Goal: Task Accomplishment & Management: Use online tool/utility

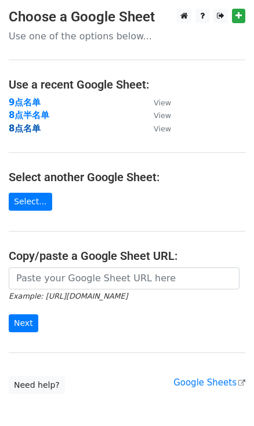
click at [21, 131] on strong "8点名单" at bounding box center [25, 128] width 32 height 10
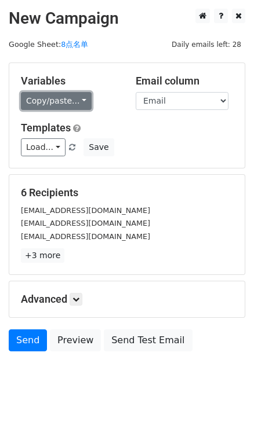
click at [80, 103] on link "Copy/paste..." at bounding box center [56, 101] width 71 height 18
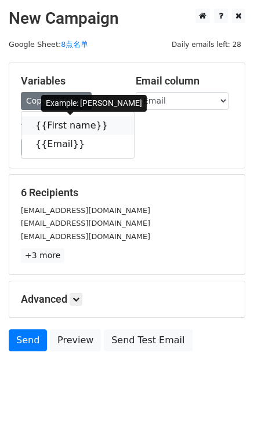
click at [111, 123] on icon at bounding box center [115, 124] width 9 height 9
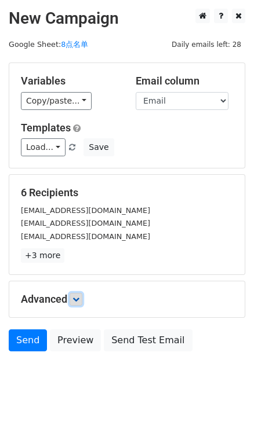
click at [75, 299] on icon at bounding box center [75, 299] width 7 height 7
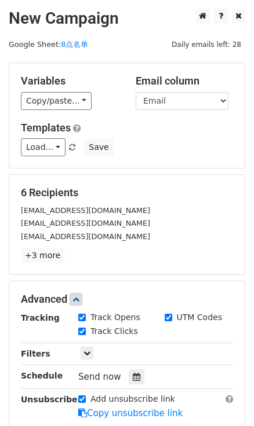
click at [145, 377] on div "Send now" at bounding box center [146, 377] width 136 height 16
click at [140, 376] on div at bounding box center [137, 376] width 16 height 15
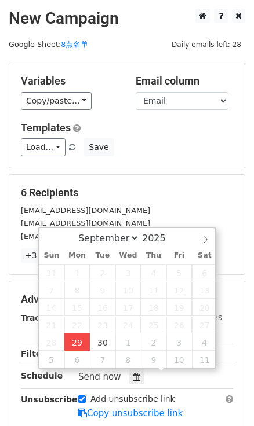
type input "2025-09-29 16:11"
type input "04"
type input "11"
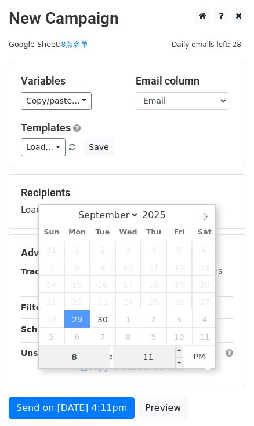
type input "8"
type input "2025-09-29 20:11"
type input "08"
click at [149, 357] on input "11" at bounding box center [148, 357] width 71 height 23
type input "0"
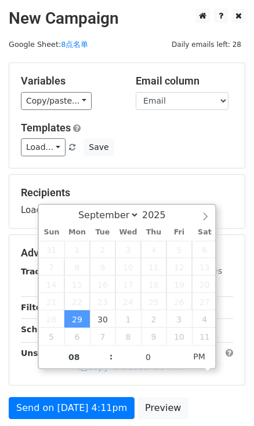
type input "2025-09-29 20:00"
click at [219, 150] on div "Load... No templates saved Save" at bounding box center [126, 147] width 229 height 18
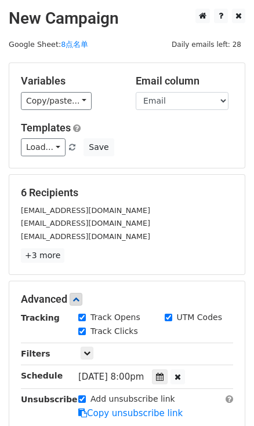
scroll to position [105, 0]
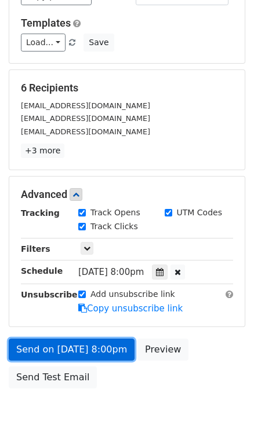
click at [111, 350] on link "Send on Sep 29 at 8:00pm" at bounding box center [72, 350] width 126 height 22
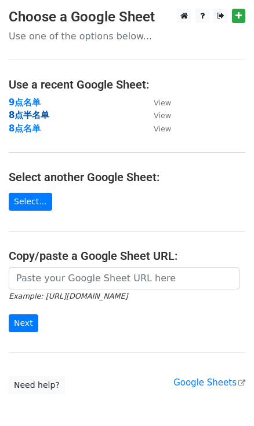
click at [28, 122] on td "8点名单" at bounding box center [75, 128] width 133 height 13
click at [31, 116] on strong "8点半名单" at bounding box center [29, 115] width 41 height 10
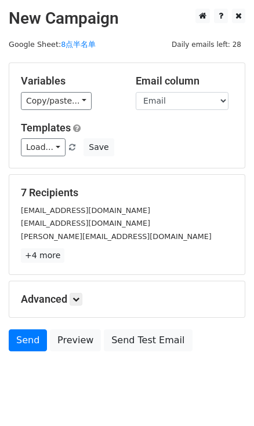
click at [90, 98] on div "Copy/paste... {{First name}} {{Email}}" at bounding box center [69, 101] width 97 height 18
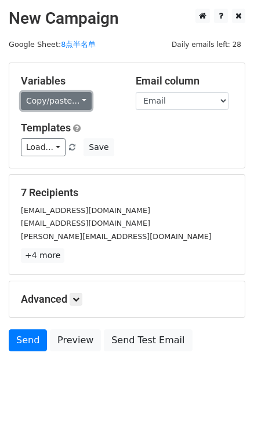
click at [66, 98] on link "Copy/paste..." at bounding box center [56, 101] width 71 height 18
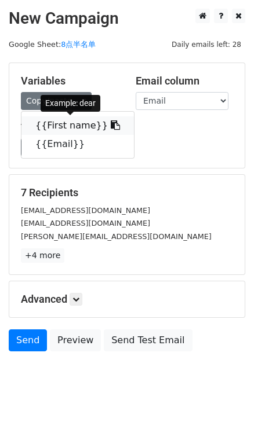
click at [106, 130] on link "{{First name}}" at bounding box center [77, 125] width 112 height 19
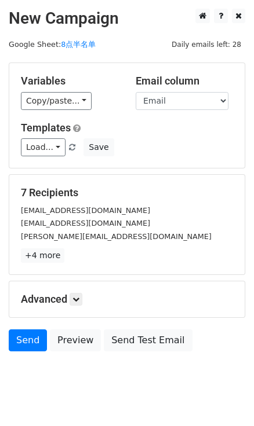
click at [82, 288] on div "Advanced Tracking Track Opens UTM Codes Track Clicks Filters Only include sprea…" at bounding box center [126, 299] width 235 height 36
click at [81, 293] on link at bounding box center [75, 299] width 13 height 13
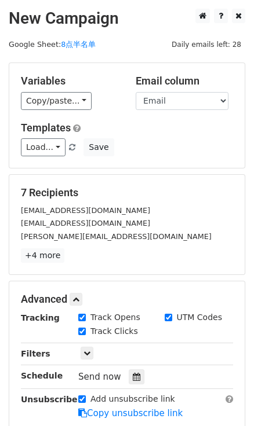
click at [131, 366] on div "Tracking Track Opens UTM Codes Track Clicks Filters Only include spreadsheet ro…" at bounding box center [127, 365] width 212 height 108
click at [138, 373] on div at bounding box center [137, 376] width 16 height 15
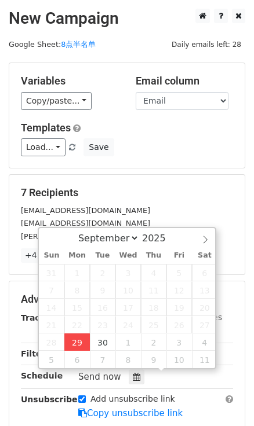
type input "2025-09-29 16:12"
type input "04"
type input "12"
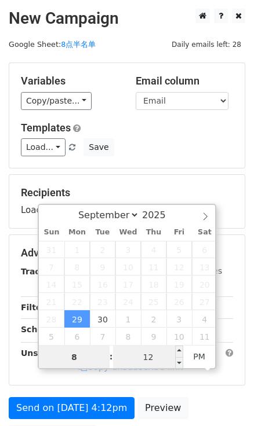
type input "8"
type input "2025-09-29 20:12"
type input "08"
click at [148, 358] on input "3" at bounding box center [148, 357] width 71 height 23
type input "0"
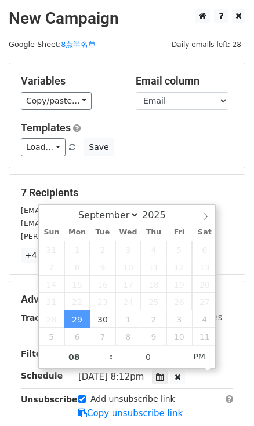
type input "2025-09-29 20:00"
click at [195, 166] on div "Variables Copy/paste... {{First name}} {{Email}} Email column First name Email …" at bounding box center [126, 115] width 235 height 105
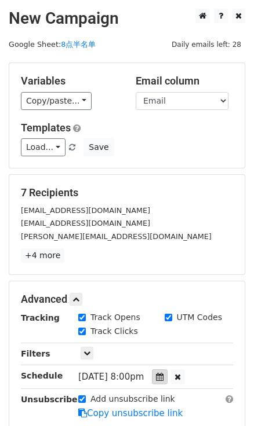
click at [167, 369] on div at bounding box center [160, 376] width 16 height 15
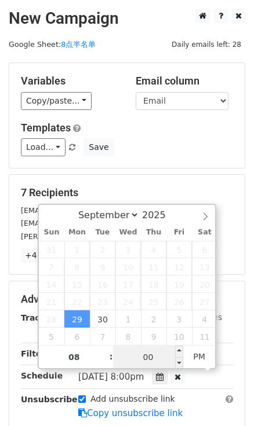
click at [149, 355] on input "00" at bounding box center [148, 357] width 71 height 23
type input "30"
type input "2025-09-29 20:30"
click at [145, 133] on h5 "Templates" at bounding box center [127, 128] width 212 height 13
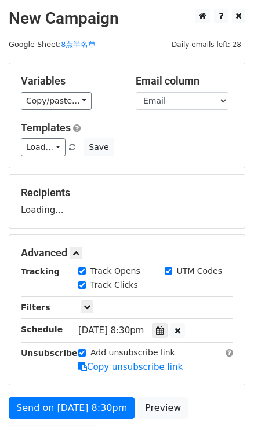
scroll to position [118, 0]
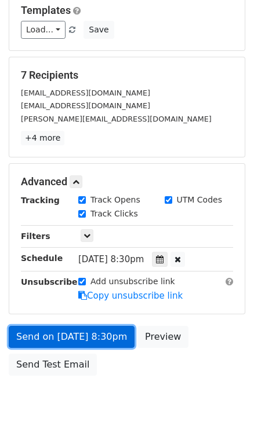
click at [110, 337] on link "Send on Sep 29 at 8:30pm" at bounding box center [72, 337] width 126 height 22
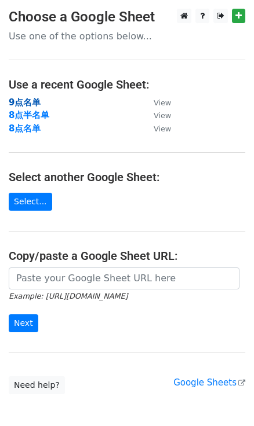
click at [27, 98] on strong "9点名单" at bounding box center [25, 102] width 32 height 10
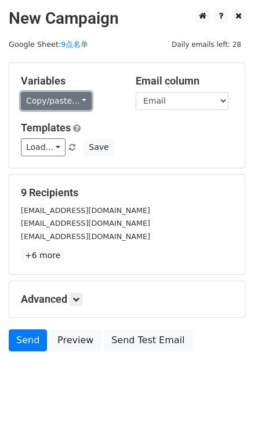
click at [64, 97] on link "Copy/paste..." at bounding box center [56, 101] width 71 height 18
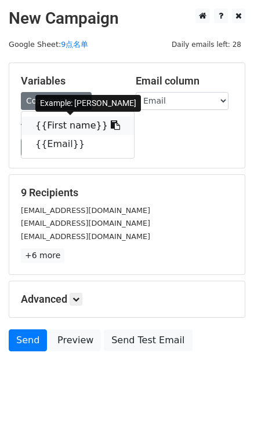
click at [111, 122] on icon at bounding box center [115, 124] width 9 height 9
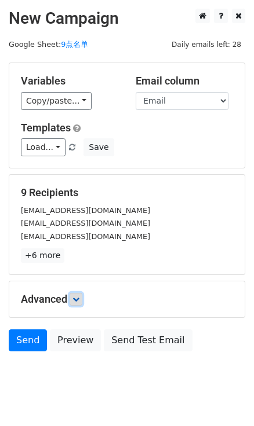
click at [76, 296] on icon at bounding box center [75, 299] width 7 height 7
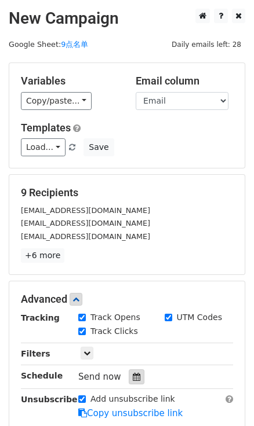
click at [129, 376] on div at bounding box center [137, 376] width 16 height 15
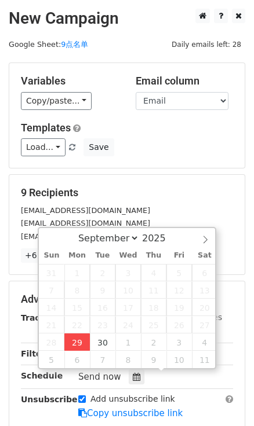
type input "[DATE] 16:14"
type input "04"
type input "14"
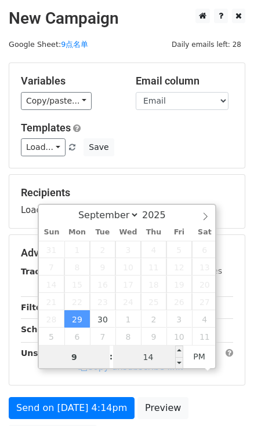
type input "9"
type input "[DATE] 21:14"
type input "09"
click at [168, 358] on input "14" at bounding box center [148, 357] width 71 height 23
type input "0"
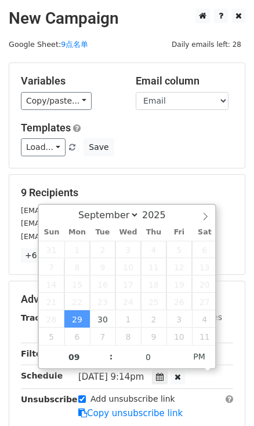
type input "[DATE] 21:00"
click at [193, 168] on form "Variables Copy/paste... {{First name}} {{Email}} Email column First name Email …" at bounding box center [127, 281] width 236 height 436
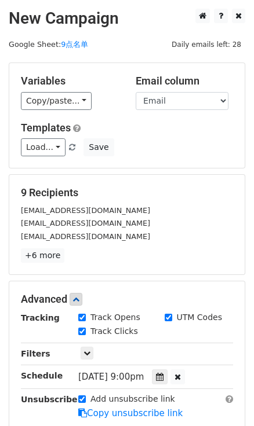
scroll to position [164, 0]
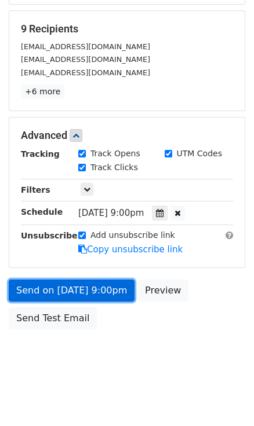
click at [85, 289] on link "Send on [DATE] 9:00pm" at bounding box center [72, 291] width 126 height 22
